Goal: Information Seeking & Learning: Check status

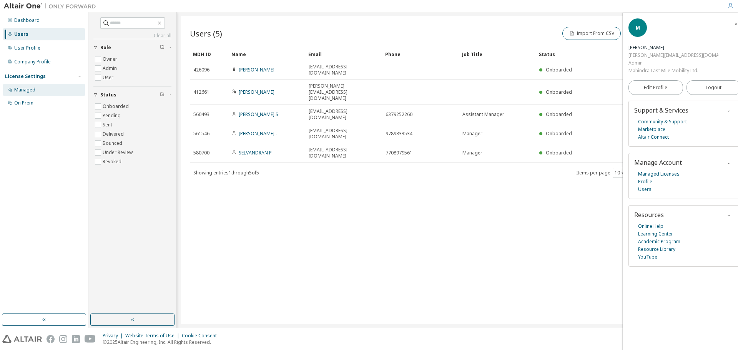
click at [25, 95] on div "Managed" at bounding box center [44, 90] width 82 height 12
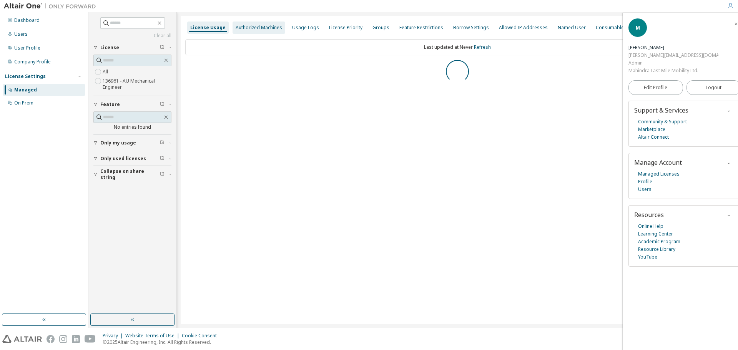
click at [248, 28] on div "Authorized Machines" at bounding box center [259, 28] width 46 height 6
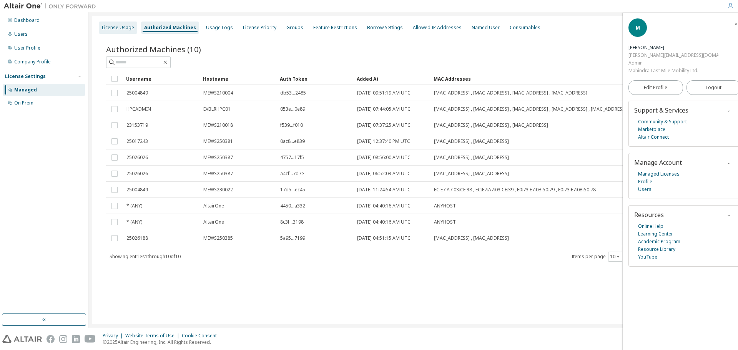
click at [126, 28] on div "License Usage" at bounding box center [118, 28] width 32 height 6
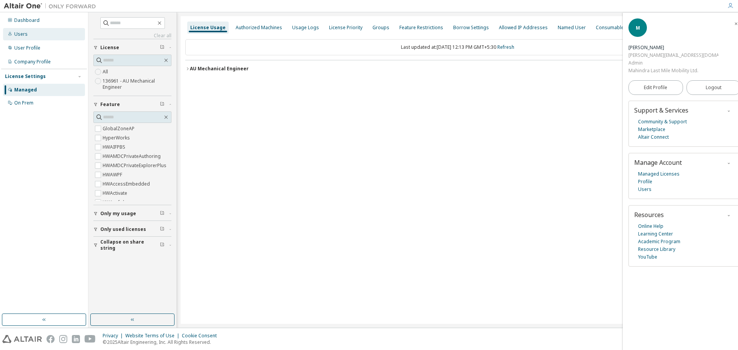
click at [32, 37] on div "Users" at bounding box center [44, 34] width 82 height 12
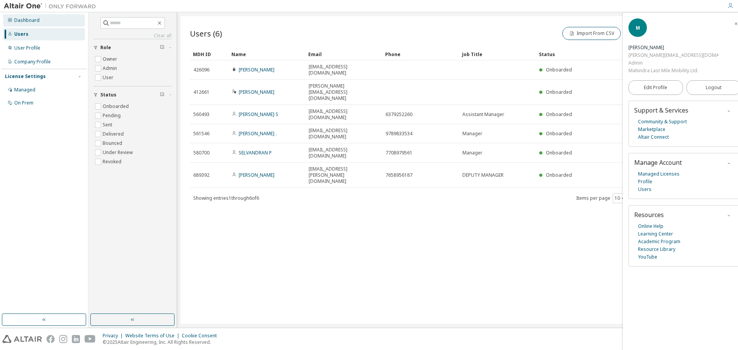
click at [23, 18] on div "Dashboard" at bounding box center [26, 20] width 25 height 6
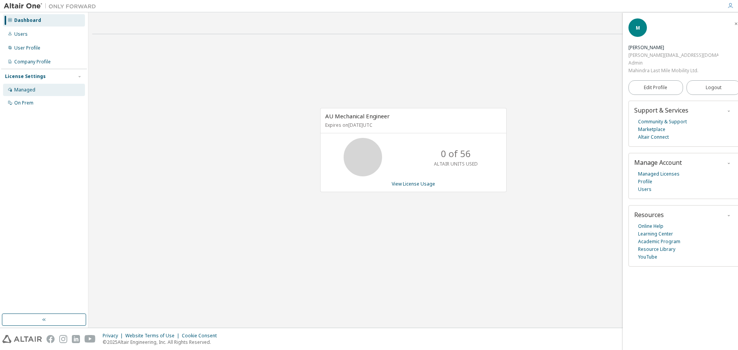
click at [37, 90] on div "Managed" at bounding box center [44, 90] width 82 height 12
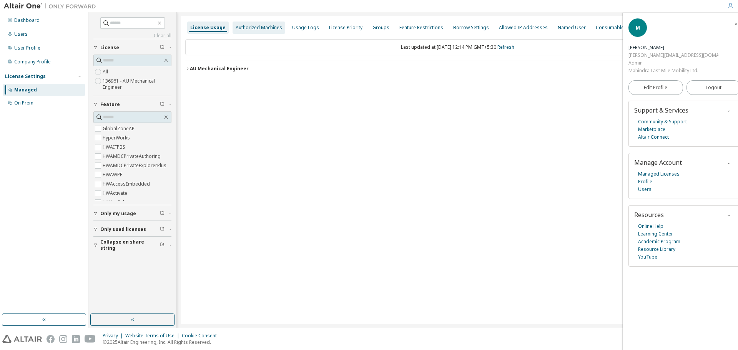
click at [261, 27] on div "Authorized Machines" at bounding box center [259, 28] width 46 height 6
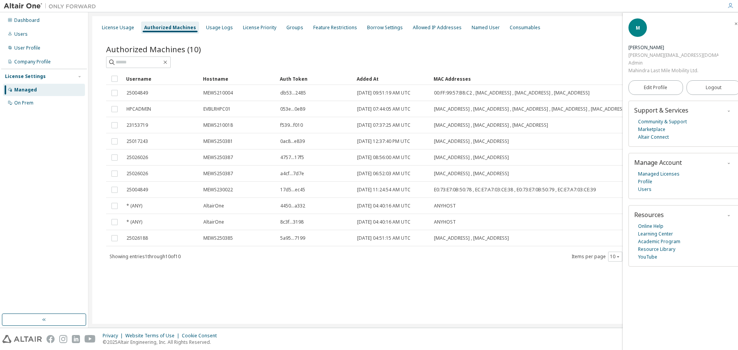
click at [733, 24] on icon "button" at bounding box center [735, 24] width 5 height 5
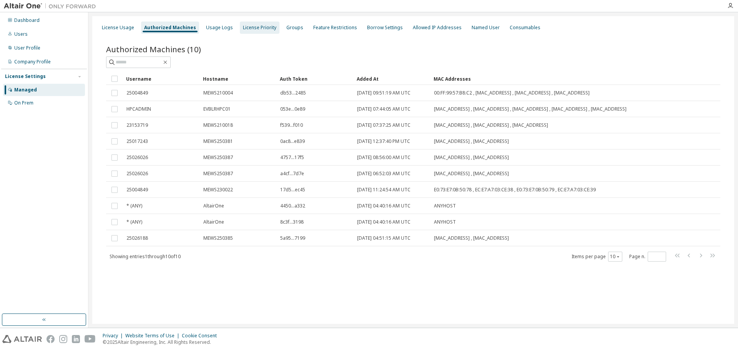
click at [264, 28] on div "License Priority" at bounding box center [259, 28] width 33 height 6
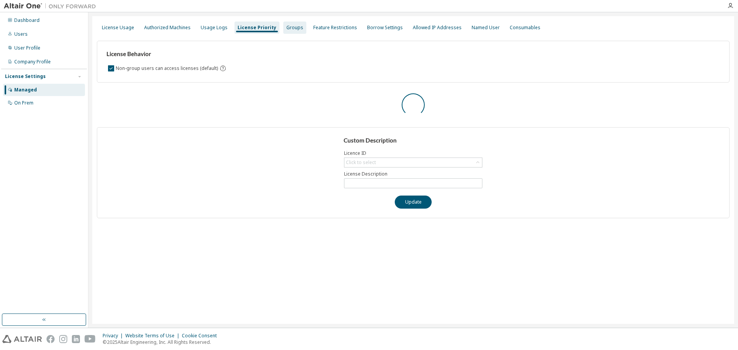
click at [291, 29] on div "Groups" at bounding box center [294, 28] width 17 height 6
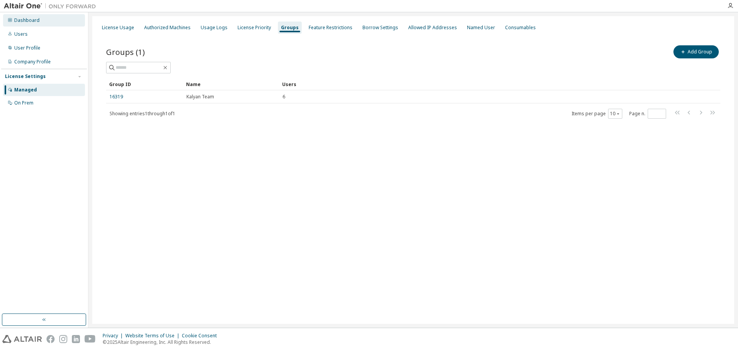
click at [30, 23] on div "Dashboard" at bounding box center [44, 20] width 82 height 12
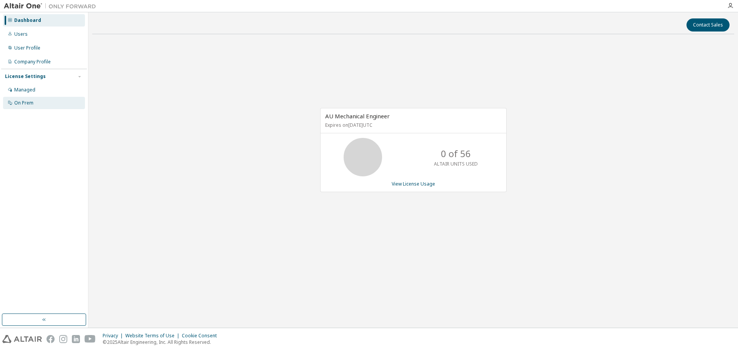
click at [25, 99] on div "On Prem" at bounding box center [44, 103] width 82 height 12
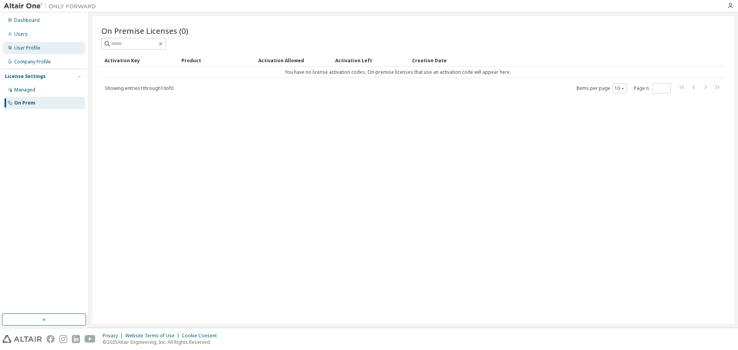
click at [39, 50] on div "User Profile" at bounding box center [27, 48] width 26 height 6
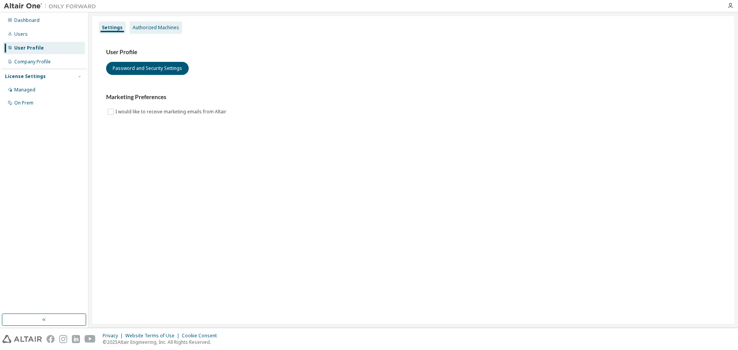
click at [145, 30] on div "Authorized Machines" at bounding box center [156, 28] width 46 height 6
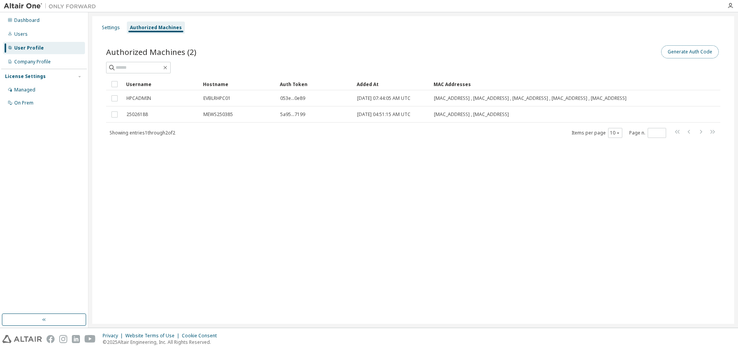
click at [675, 56] on button "Generate Auth Code" at bounding box center [690, 51] width 58 height 13
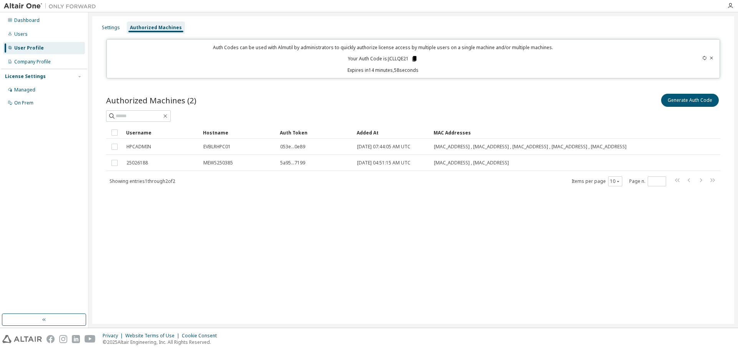
click at [414, 59] on icon at bounding box center [414, 58] width 4 height 5
click at [362, 204] on div "Authorized Machines (2) Generate Auth Code Clear Load Save Save As Field Operat…" at bounding box center [413, 145] width 632 height 124
drag, startPoint x: 321, startPoint y: 203, endPoint x: 289, endPoint y: 201, distance: 32.0
click at [319, 203] on div "Authorized Machines (2) Generate Auth Code Clear Load Save Save As Field Operat…" at bounding box center [413, 145] width 632 height 124
click at [251, 201] on div "Authorized Machines (2) Generate Auth Code Clear Load Save Save As Field Operat…" at bounding box center [413, 145] width 632 height 124
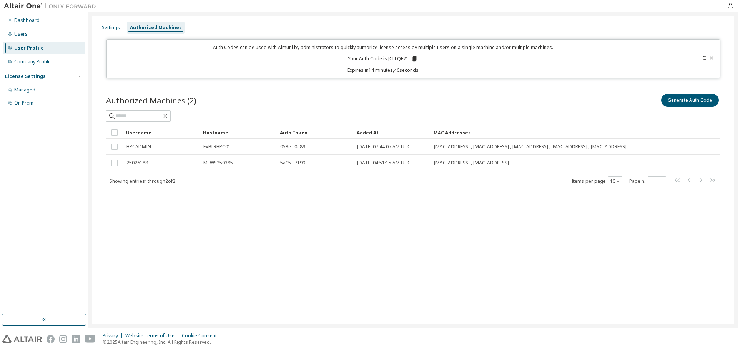
click at [158, 205] on div "Authorized Machines (2) Generate Auth Code Clear Load Save Save As Field Operat…" at bounding box center [413, 145] width 632 height 124
click at [27, 21] on div "Dashboard" at bounding box center [26, 20] width 25 height 6
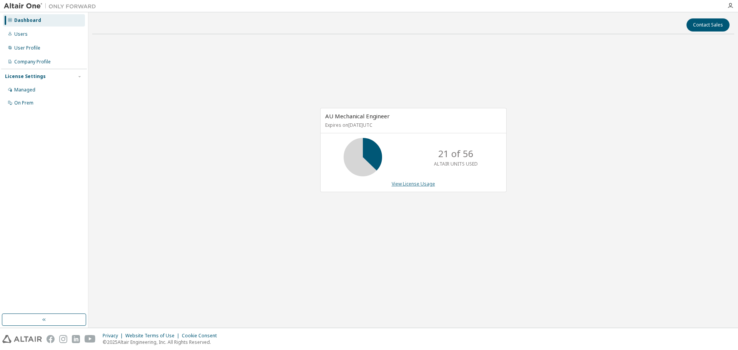
click at [400, 187] on link "View License Usage" at bounding box center [413, 184] width 43 height 7
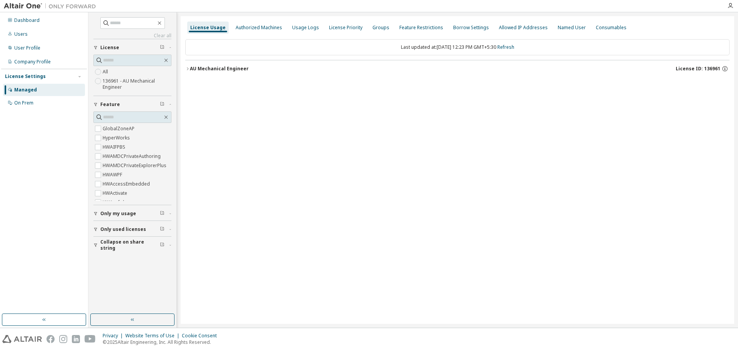
click at [187, 68] on icon "button" at bounding box center [188, 68] width 2 height 3
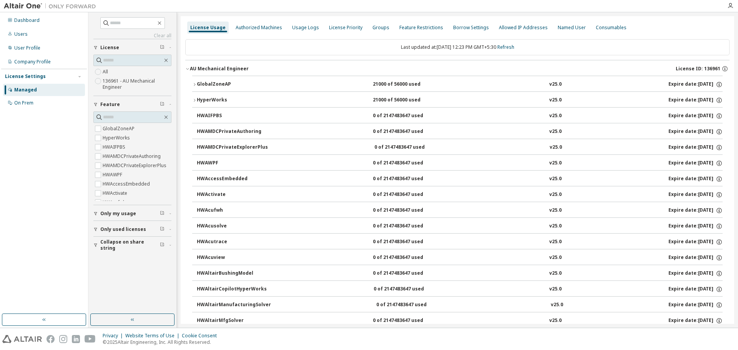
click at [195, 99] on icon "button" at bounding box center [194, 100] width 5 height 5
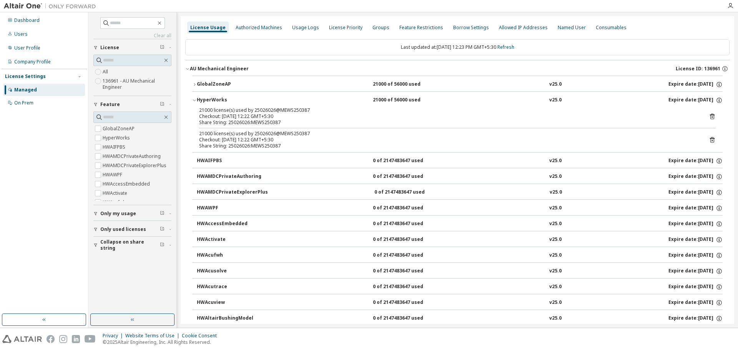
click at [194, 81] on button "GlobalZoneAP 21000 of 56000 used v25.0 Expire date: [DATE]" at bounding box center [457, 84] width 530 height 17
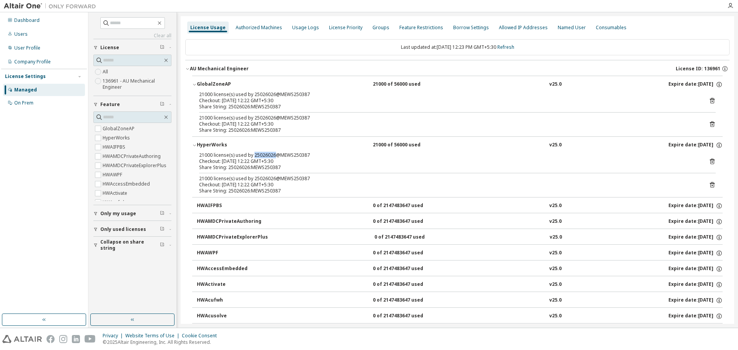
drag, startPoint x: 273, startPoint y: 155, endPoint x: 252, endPoint y: 156, distance: 20.8
click at [252, 156] on div "21000 license(s) used by 25026026@MEWS250387" at bounding box center [448, 155] width 498 height 6
copy div "25026026"
click at [645, 23] on div "License Usage Authorized Machines Usage Logs License Priority Groups Feature Re…" at bounding box center [457, 28] width 544 height 14
